Goal: Check status

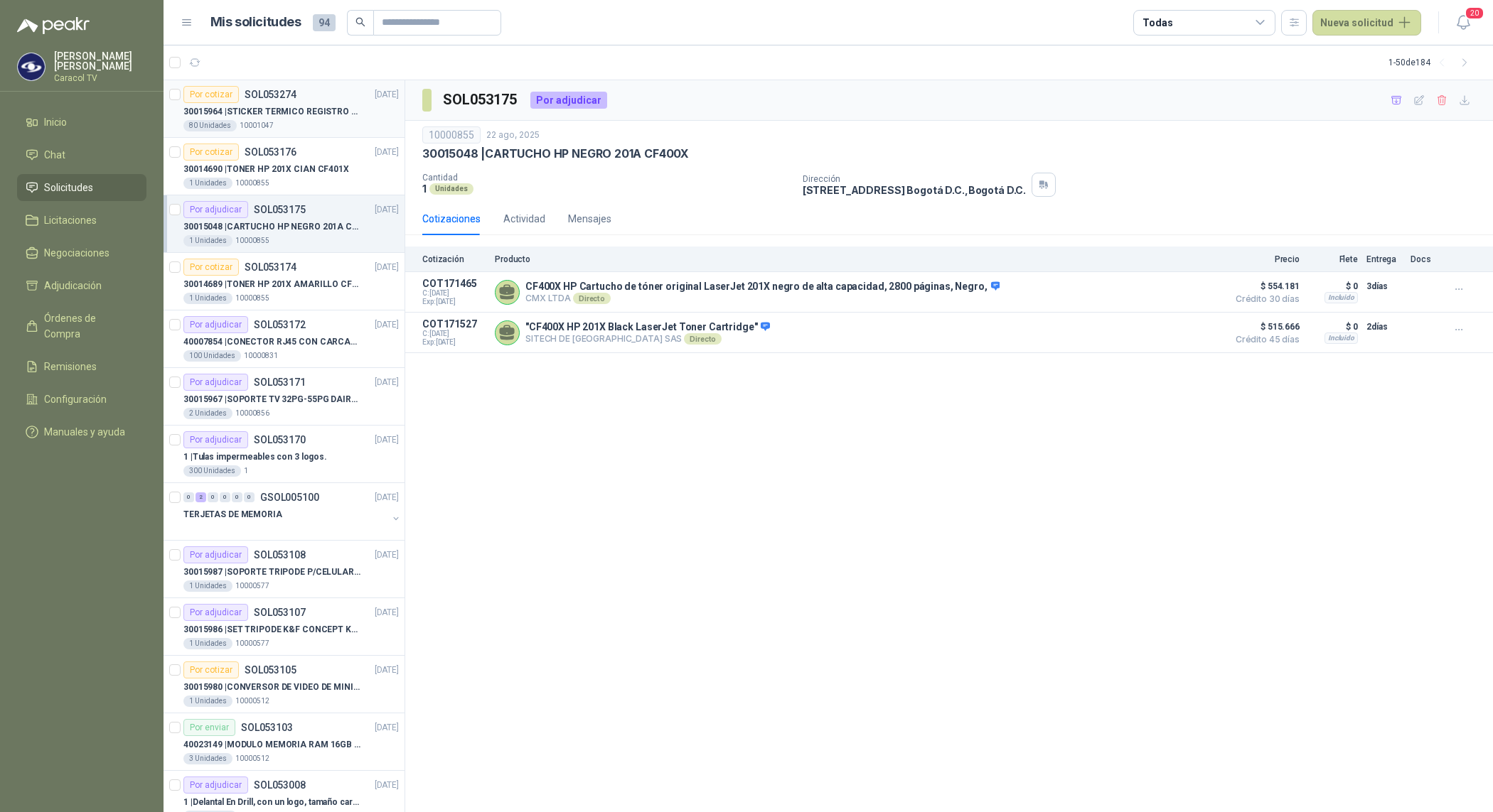
click at [315, 112] on p "30015964 | STICKER TERMICO REGISTRO EQUIPOS KIOSKOS (SE ENVIA LIK CON ESPECIFIC…" at bounding box center [272, 111] width 177 height 14
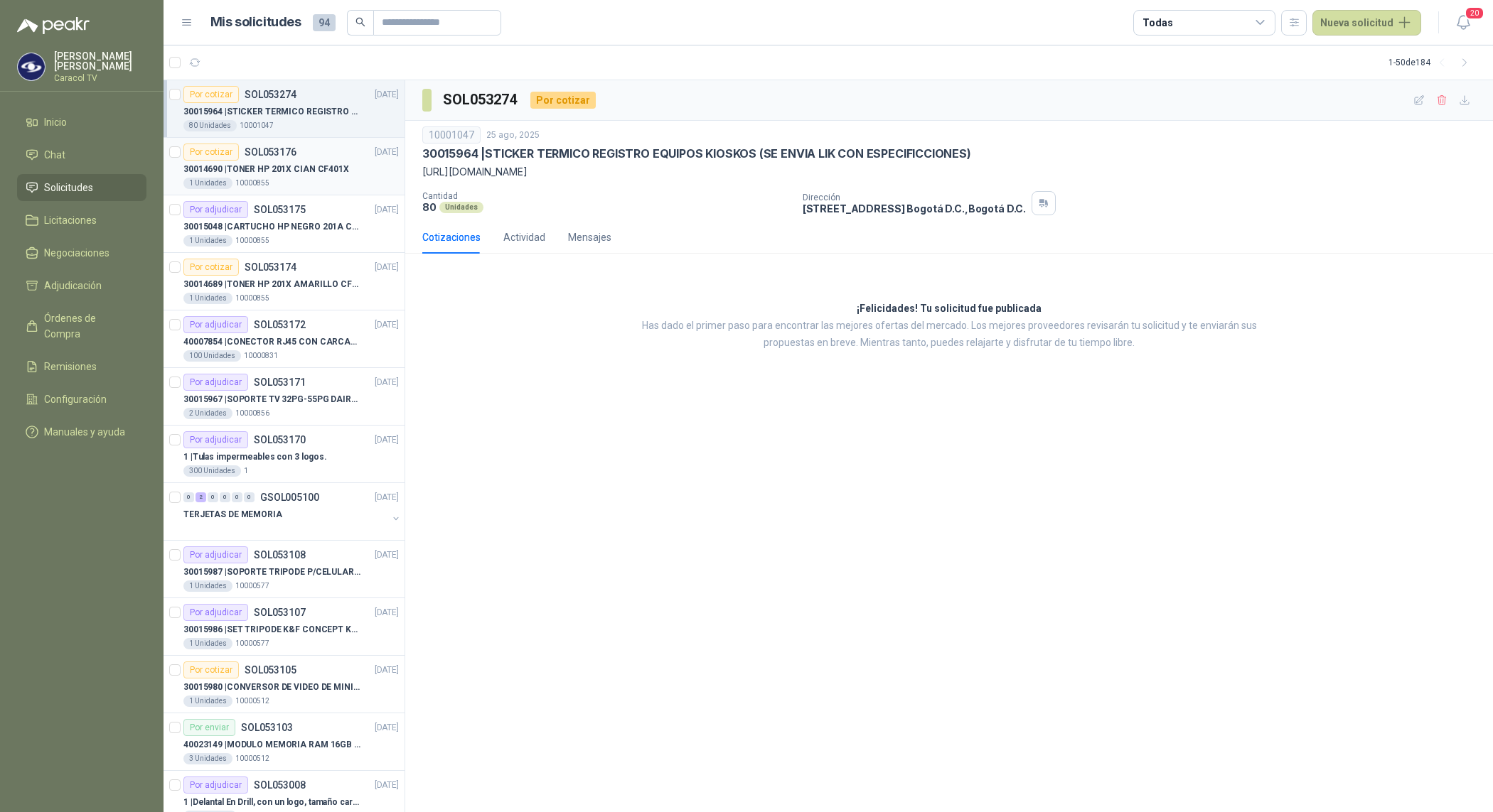
click at [306, 146] on div "Por cotizar SOL053176 22/08/25" at bounding box center [291, 152] width 216 height 17
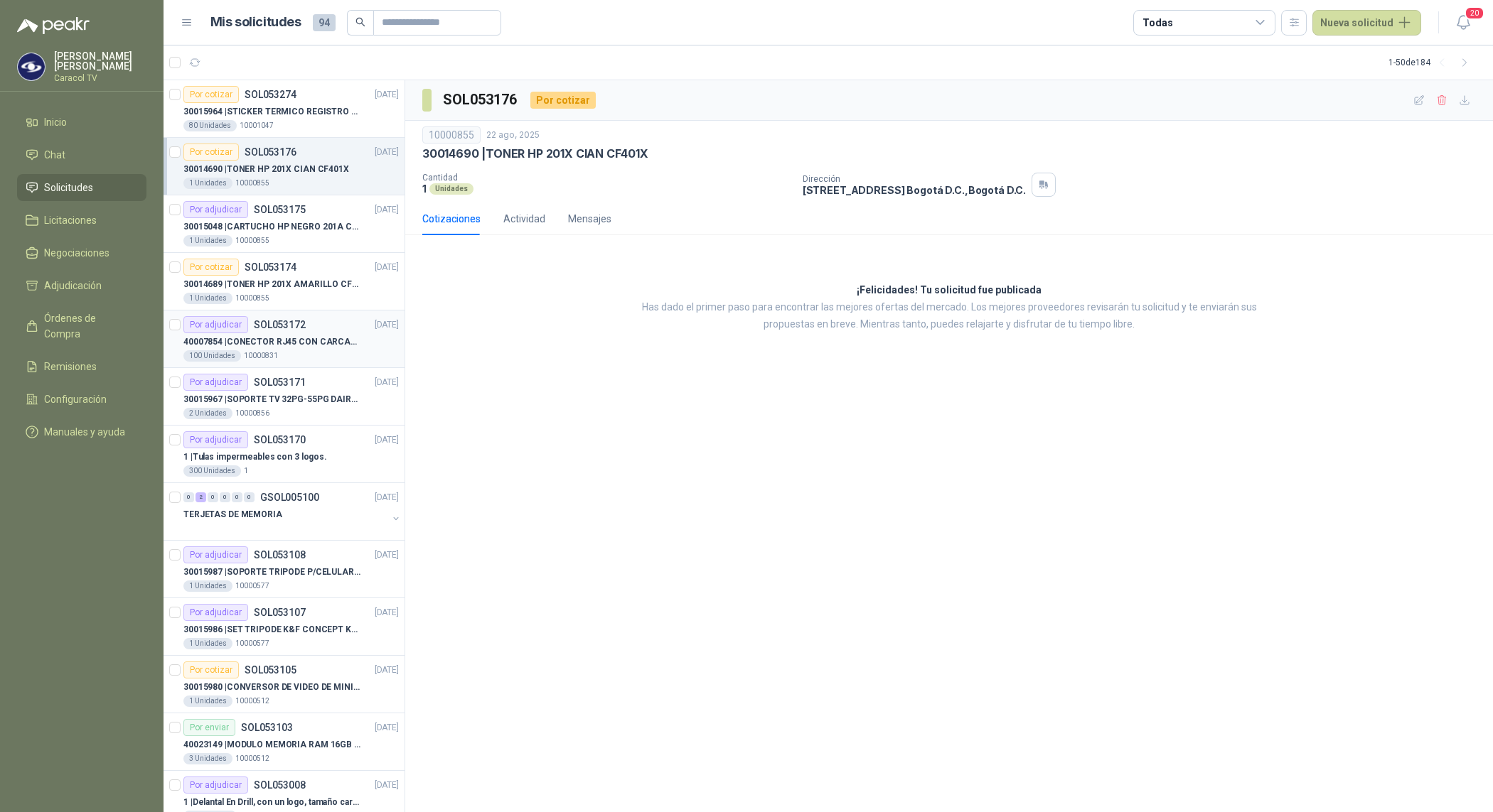
click at [271, 330] on p "SOL053172" at bounding box center [280, 324] width 52 height 10
